Goal: Task Accomplishment & Management: Manage account settings

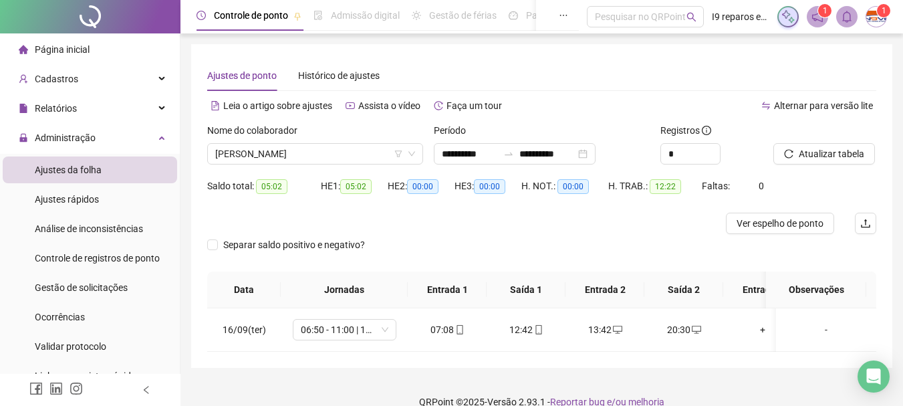
scroll to position [19, 0]
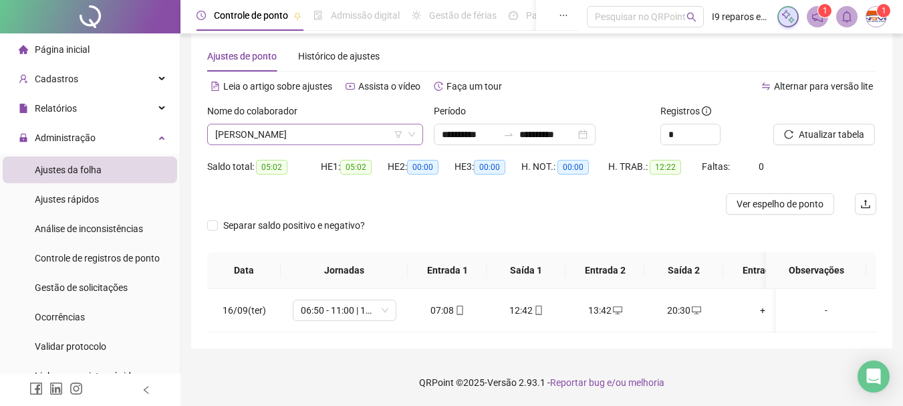
click at [355, 132] on span "[PERSON_NAME]" at bounding box center [315, 134] width 200 height 20
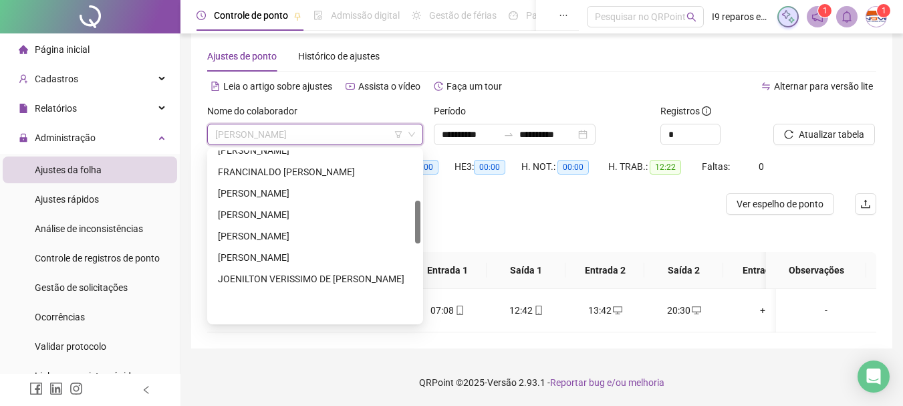
scroll to position [201, 0]
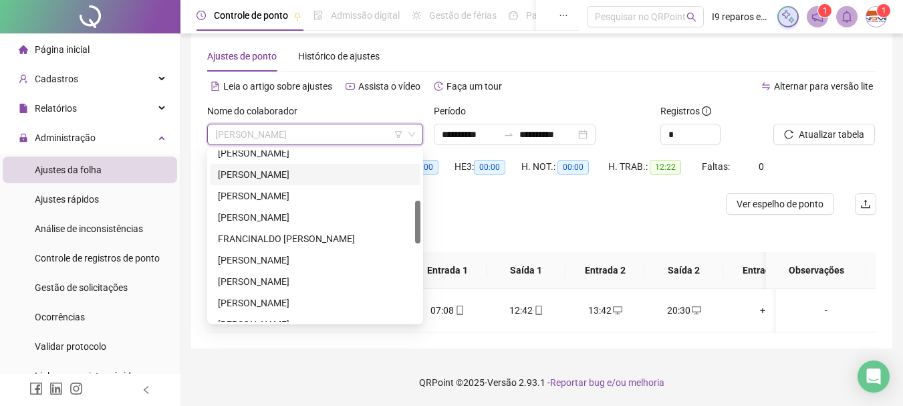
click at [297, 172] on div "[PERSON_NAME]" at bounding box center [315, 174] width 195 height 15
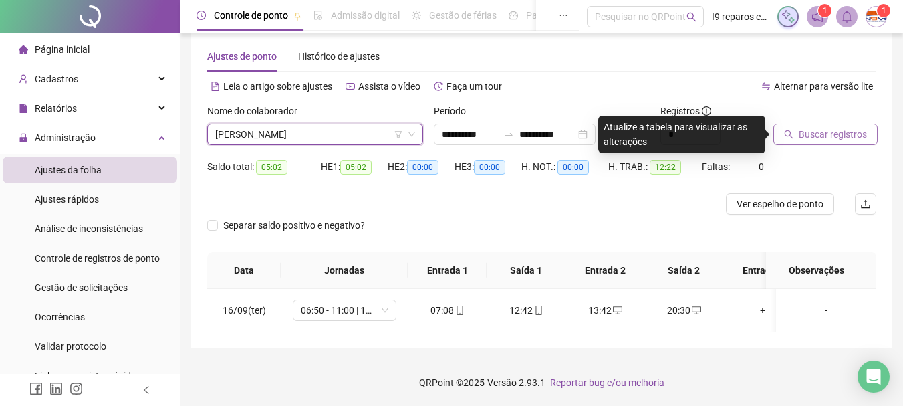
click at [845, 130] on span "Buscar registros" at bounding box center [833, 134] width 68 height 15
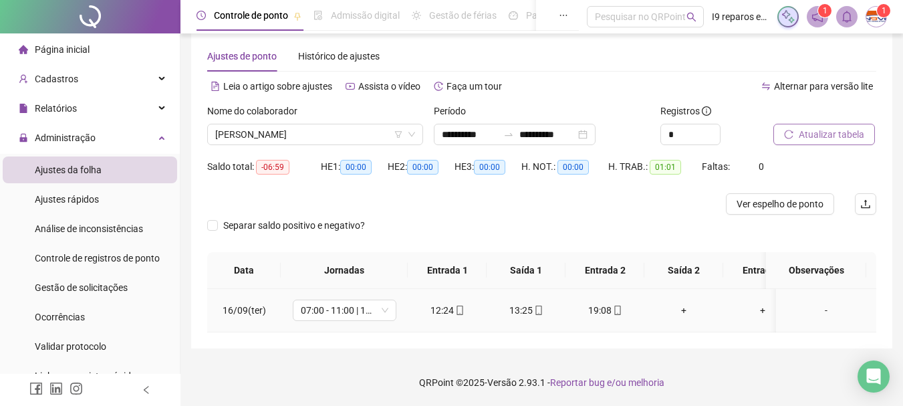
click at [620, 311] on icon "mobile" at bounding box center [617, 309] width 9 height 9
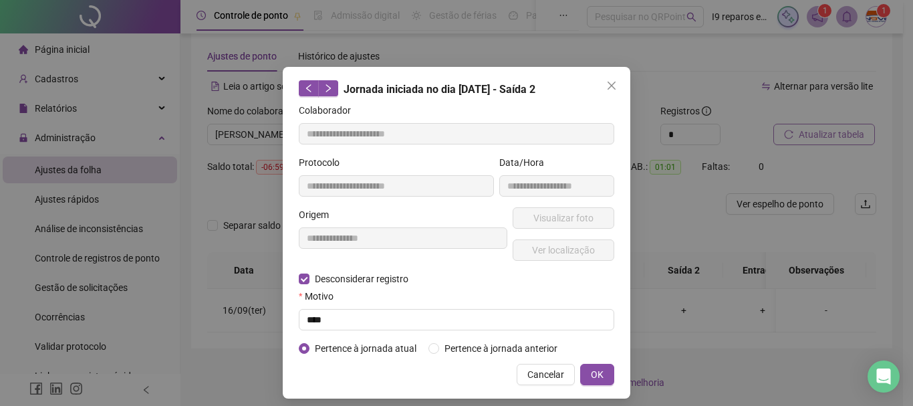
type input "**********"
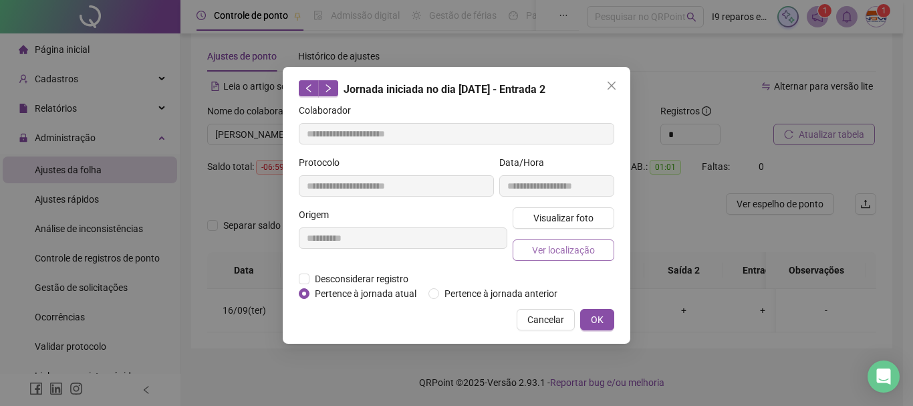
click at [545, 252] on span "Ver localização" at bounding box center [563, 250] width 63 height 15
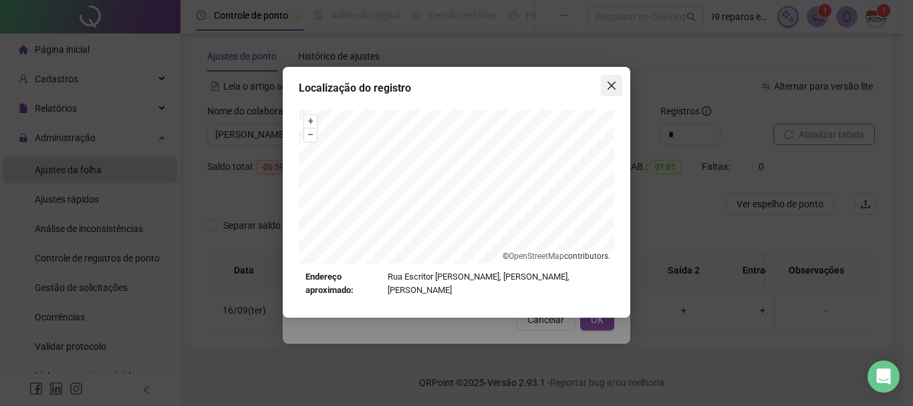
click at [614, 84] on icon "close" at bounding box center [612, 86] width 8 height 8
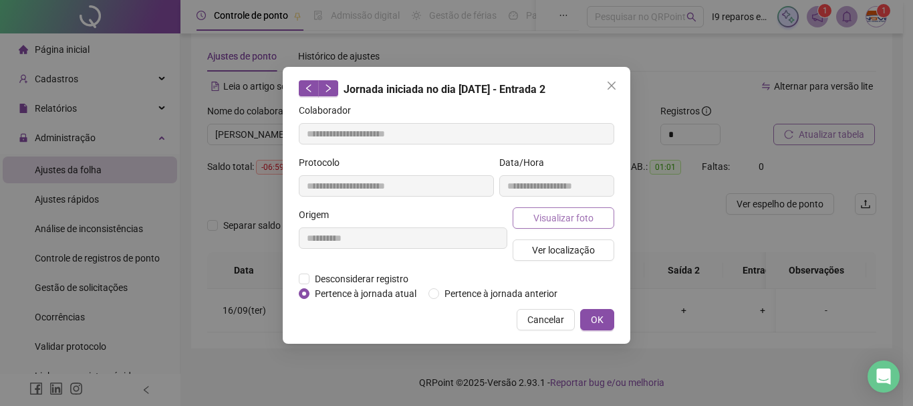
click at [570, 219] on span "Visualizar foto" at bounding box center [563, 218] width 60 height 15
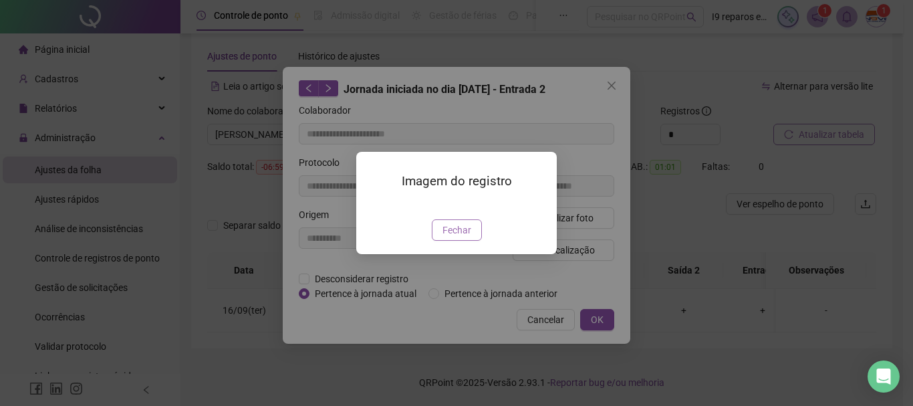
click at [454, 237] on span "Fechar" at bounding box center [456, 230] width 29 height 15
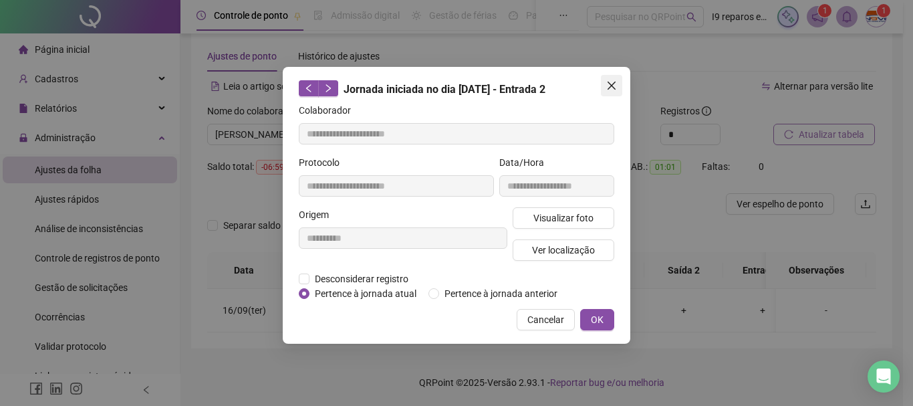
click at [613, 84] on icon "close" at bounding box center [612, 86] width 8 height 8
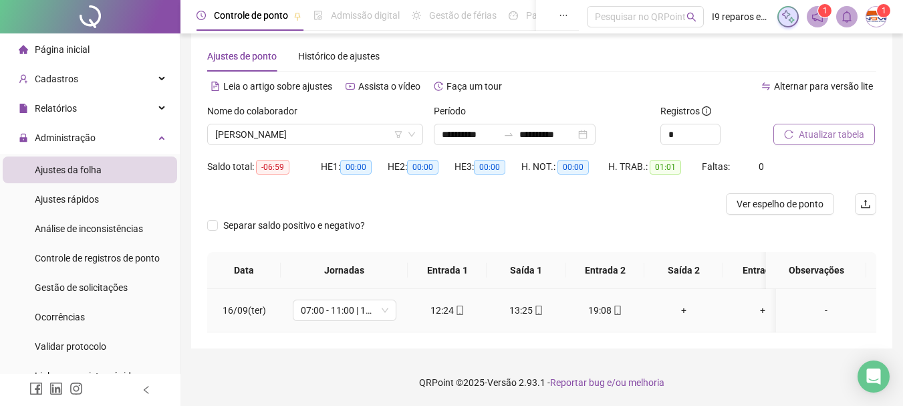
click at [684, 310] on div "+" at bounding box center [683, 310] width 57 height 15
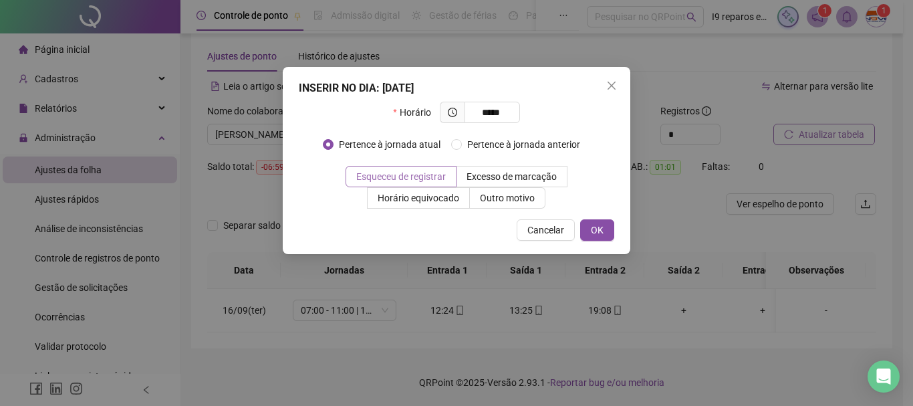
type input "*****"
click at [442, 176] on span "Esqueceu de registrar" at bounding box center [401, 176] width 90 height 11
click at [594, 229] on span "OK" at bounding box center [597, 230] width 13 height 15
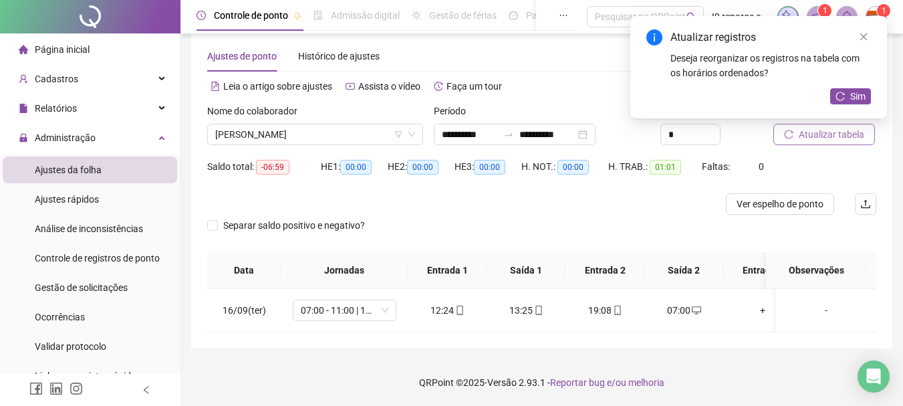
click at [858, 137] on span "Atualizar tabela" at bounding box center [832, 134] width 66 height 15
click at [348, 132] on span "[PERSON_NAME]" at bounding box center [315, 134] width 200 height 20
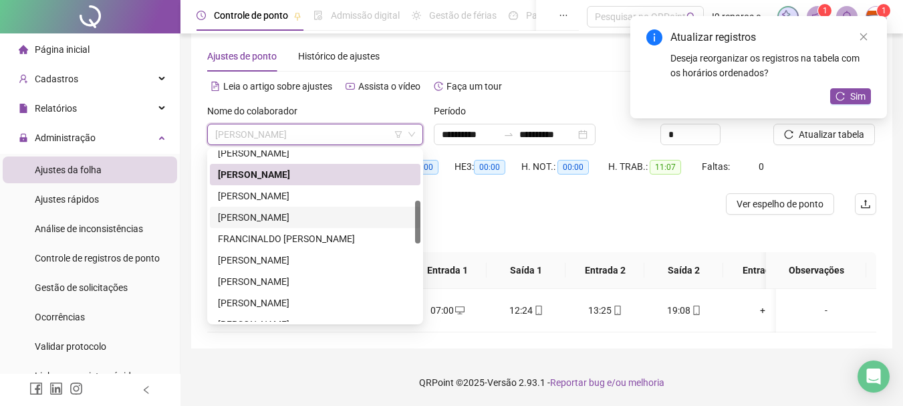
click at [312, 223] on div "[PERSON_NAME]" at bounding box center [315, 217] width 195 height 15
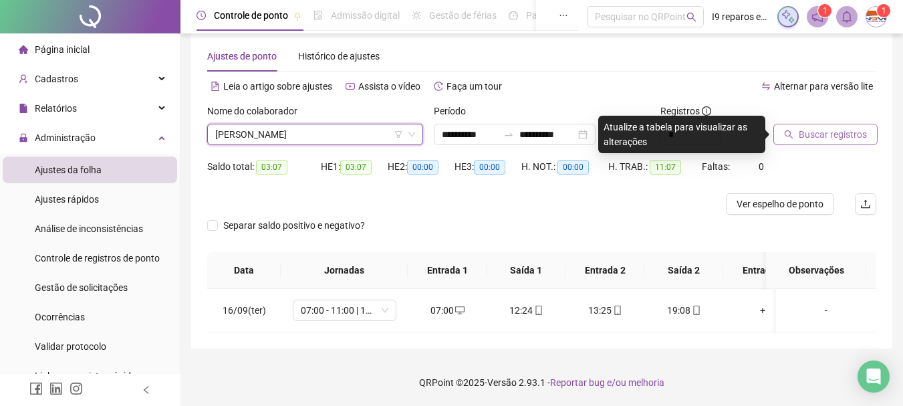
click at [835, 134] on span "Buscar registros" at bounding box center [833, 134] width 68 height 15
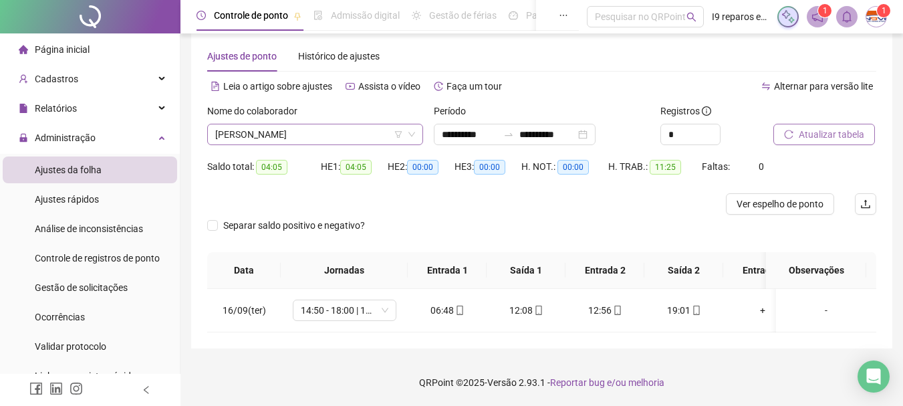
click at [315, 136] on span "[PERSON_NAME]" at bounding box center [315, 134] width 200 height 20
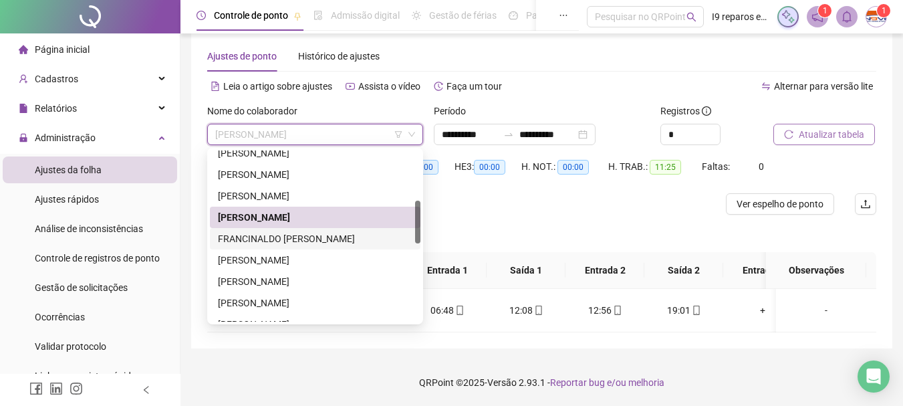
click at [290, 241] on div "FRANCINALDO [PERSON_NAME]" at bounding box center [315, 238] width 195 height 15
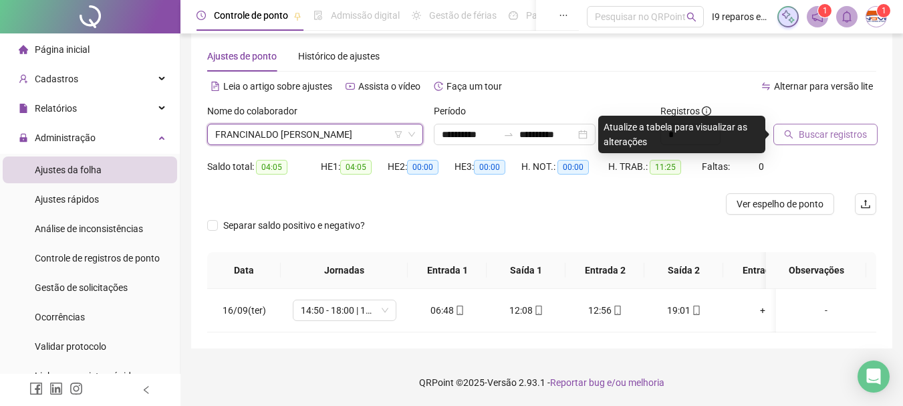
click at [842, 137] on span "Buscar registros" at bounding box center [833, 134] width 68 height 15
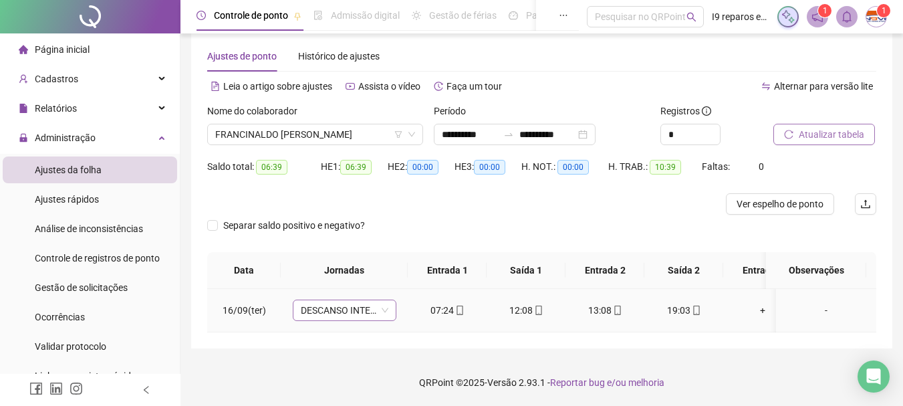
click at [380, 309] on span "DESCANSO INTER-JORNADA" at bounding box center [345, 310] width 88 height 20
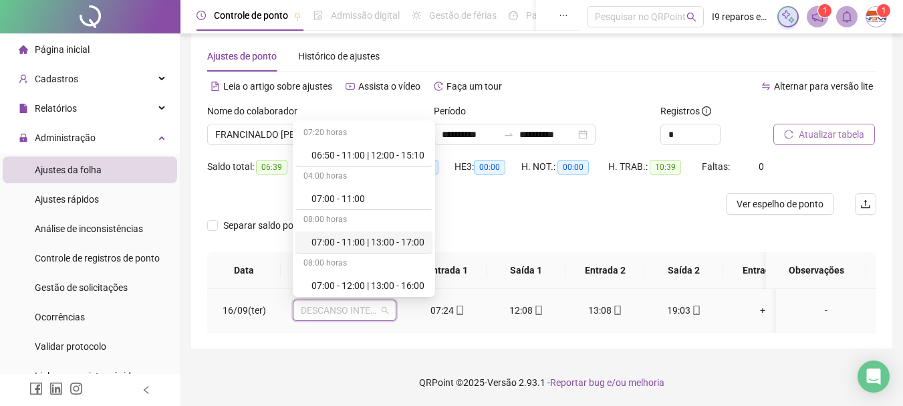
click at [375, 239] on div "07:00 - 11:00 | 13:00 - 17:00" at bounding box center [367, 242] width 113 height 15
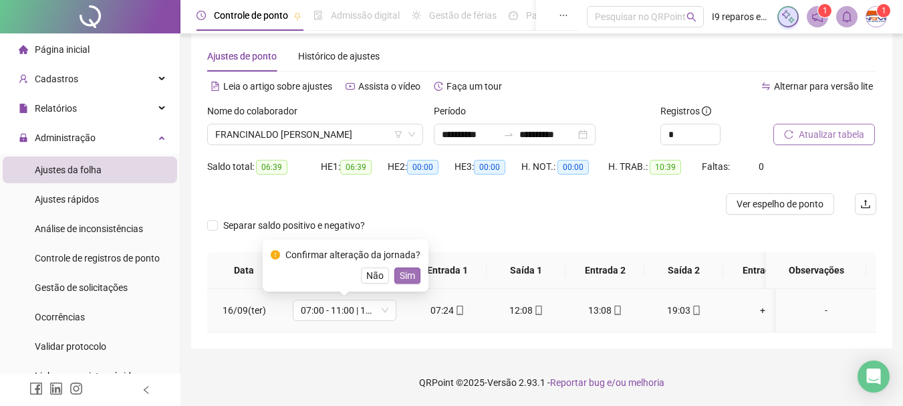
click at [402, 281] on span "Sim" at bounding box center [407, 275] width 15 height 15
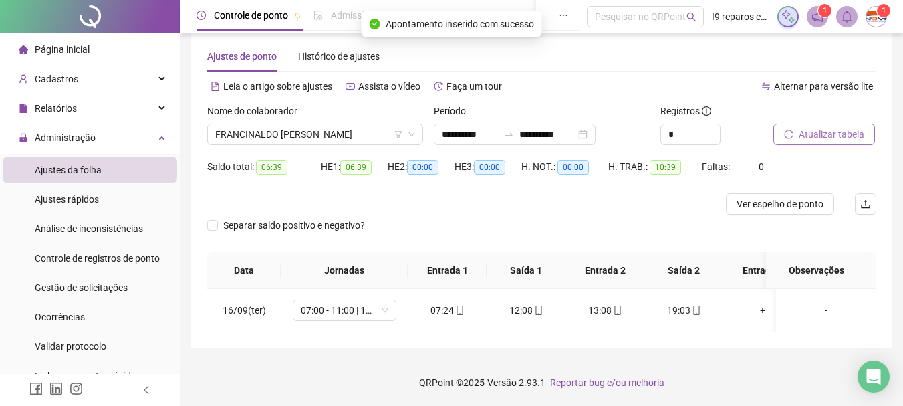
click at [844, 138] on span "Atualizar tabela" at bounding box center [832, 134] width 66 height 15
click at [364, 128] on span "FRANCINALDO [PERSON_NAME]" at bounding box center [315, 134] width 200 height 20
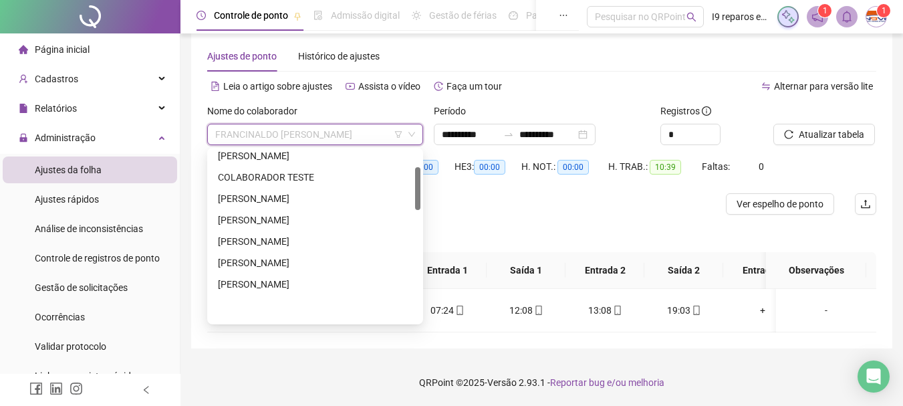
scroll to position [67, 0]
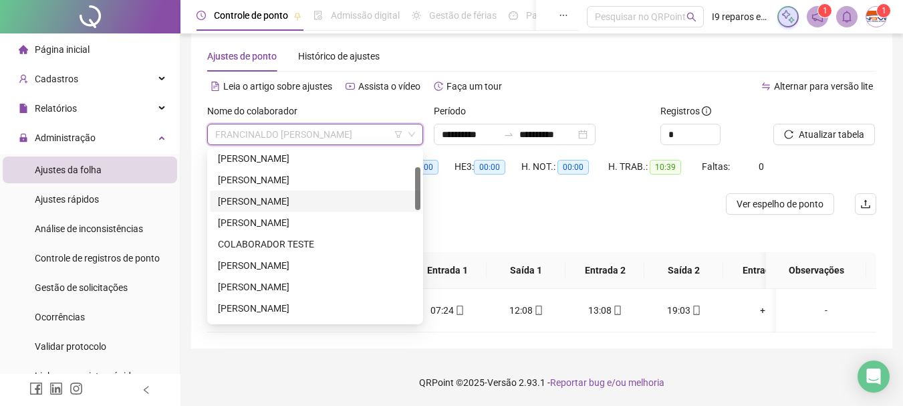
click at [306, 205] on div "[PERSON_NAME]" at bounding box center [315, 201] width 195 height 15
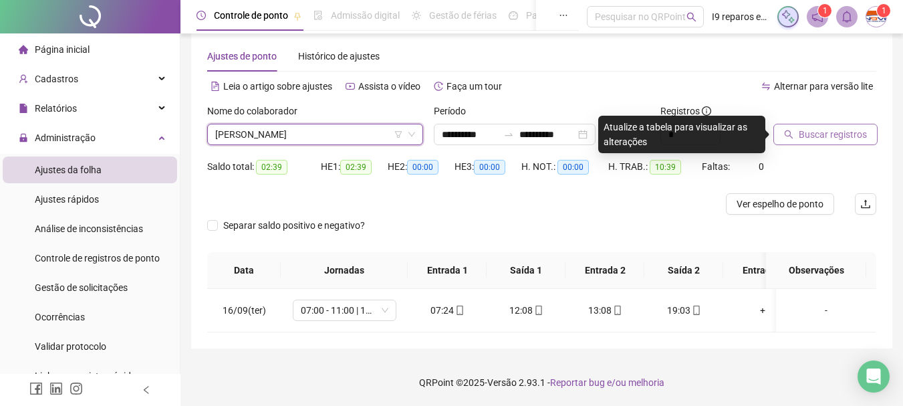
click at [833, 138] on span "Buscar registros" at bounding box center [833, 134] width 68 height 15
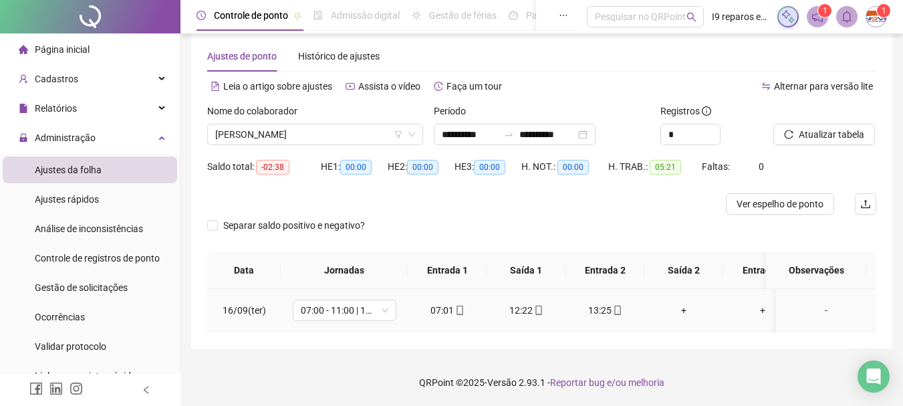
click at [685, 311] on div "+" at bounding box center [683, 310] width 57 height 15
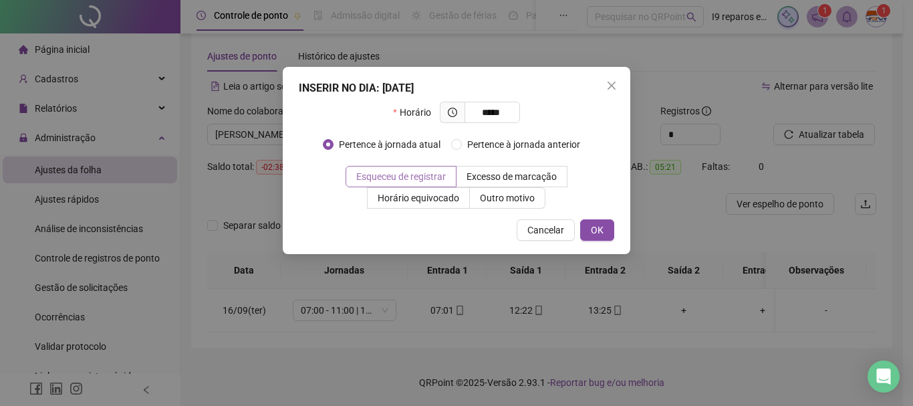
type input "*****"
click at [402, 174] on span "Esqueceu de registrar" at bounding box center [401, 176] width 90 height 11
click at [607, 226] on button "OK" at bounding box center [597, 229] width 34 height 21
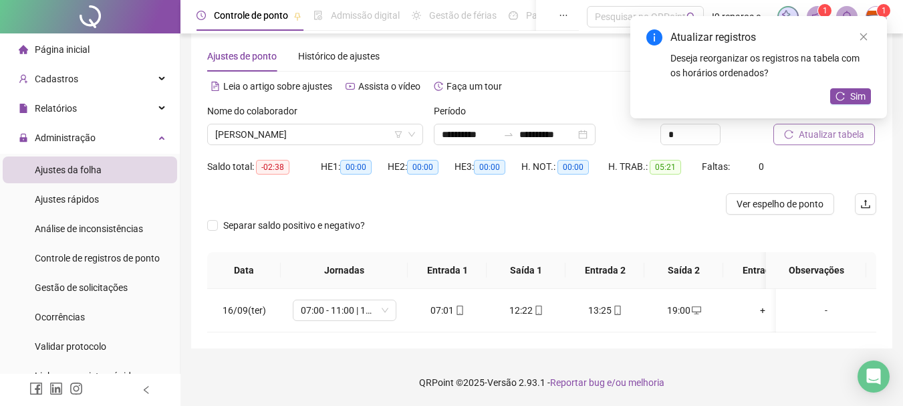
click at [829, 139] on span "Atualizar tabela" at bounding box center [832, 134] width 66 height 15
click at [340, 128] on span "[PERSON_NAME]" at bounding box center [315, 134] width 200 height 20
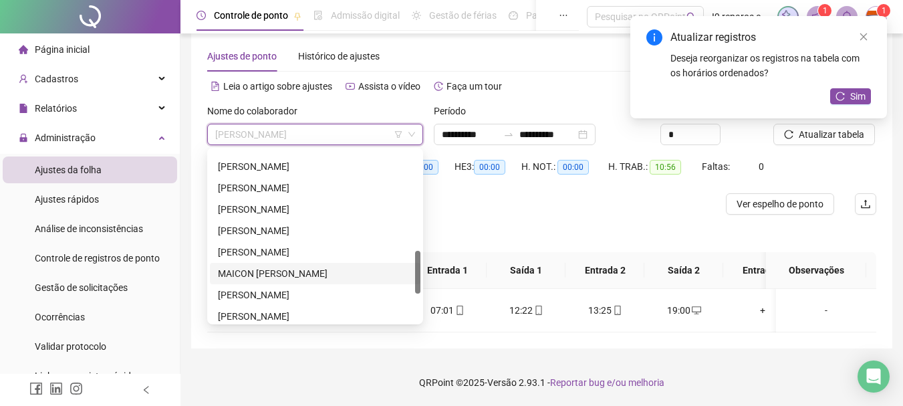
scroll to position [468, 0]
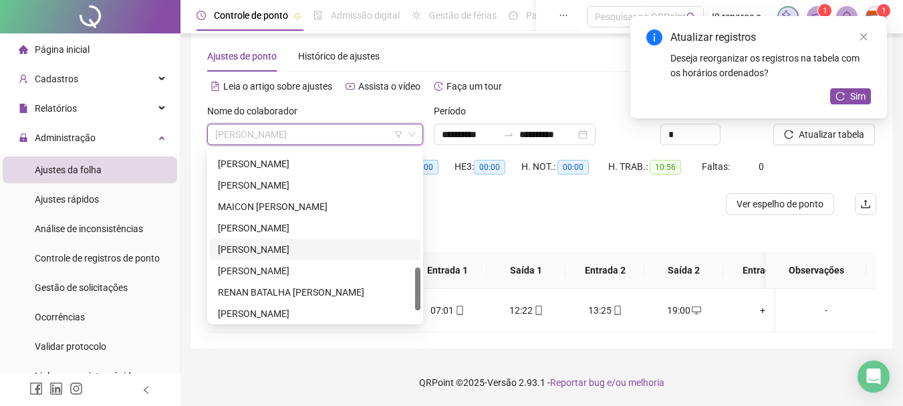
click at [316, 245] on div "[PERSON_NAME]" at bounding box center [315, 249] width 195 height 15
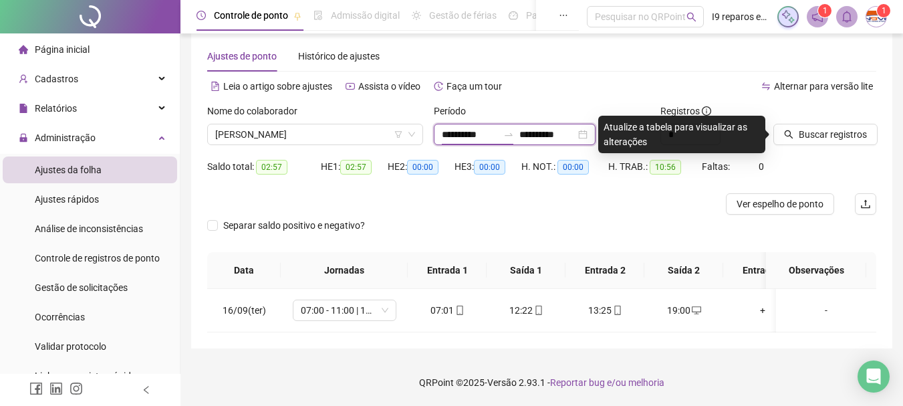
click at [461, 128] on input "**********" at bounding box center [470, 134] width 56 height 15
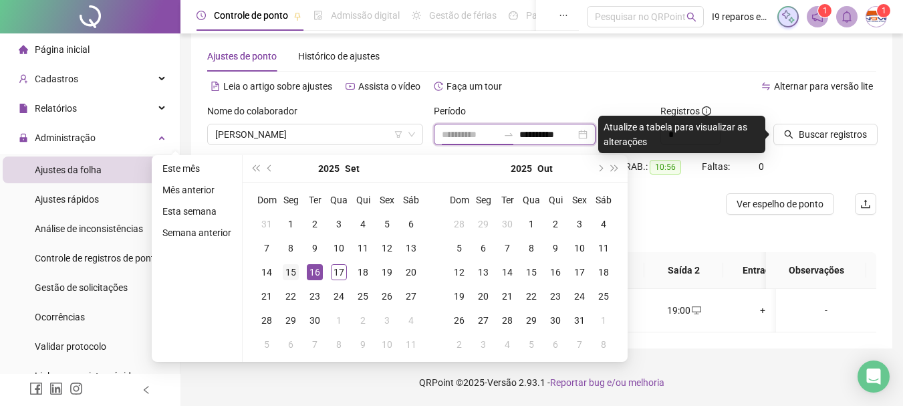
type input "**********"
click at [293, 271] on div "15" at bounding box center [291, 272] width 16 height 16
type input "**********"
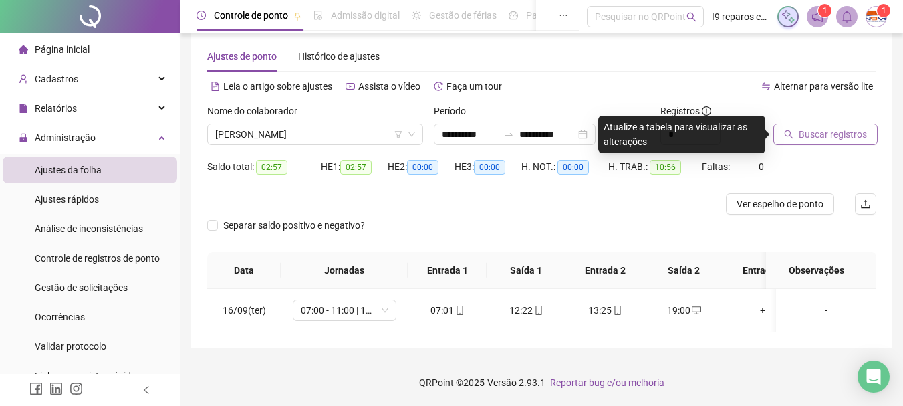
click at [825, 133] on span "Buscar registros" at bounding box center [833, 134] width 68 height 15
